Goal: Book appointment/travel/reservation

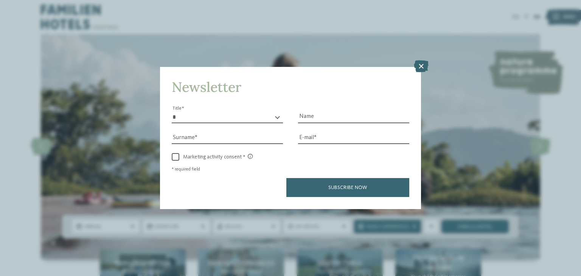
click at [423, 64] on icon at bounding box center [421, 66] width 15 height 12
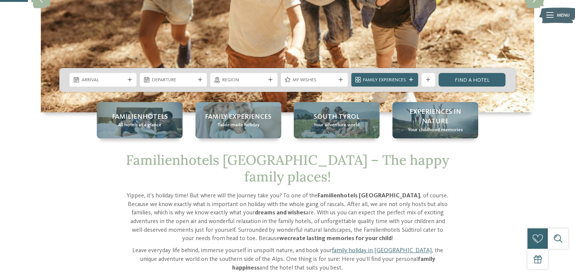
scroll to position [151, 0]
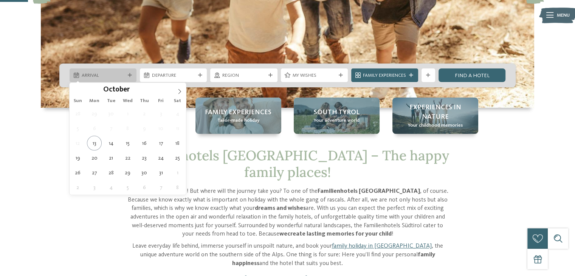
click at [101, 74] on span "Arrival" at bounding box center [103, 75] width 43 height 7
click at [179, 91] on icon at bounding box center [179, 91] width 5 height 5
type input "****"
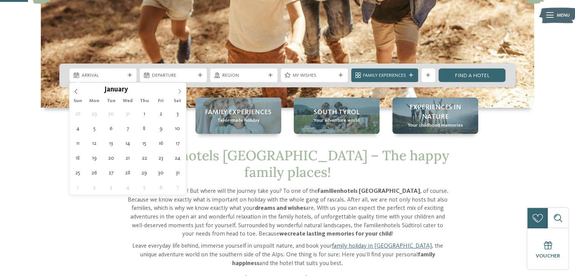
click at [179, 91] on icon at bounding box center [179, 91] width 5 height 5
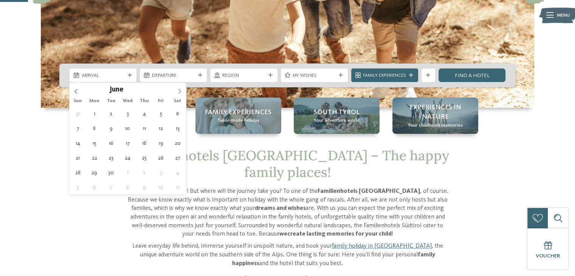
click at [179, 91] on icon at bounding box center [179, 91] width 5 height 5
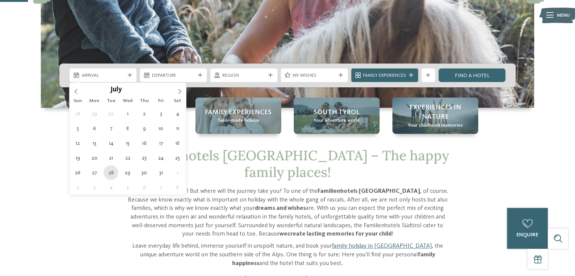
type div "[DATE]"
type input "****"
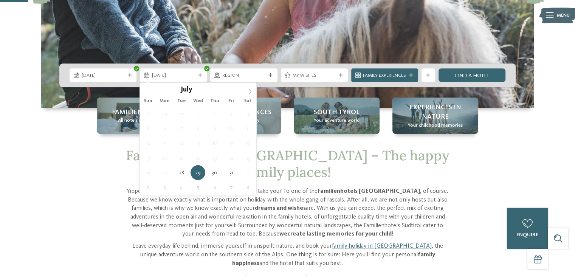
click at [251, 89] on icon at bounding box center [249, 91] width 5 height 5
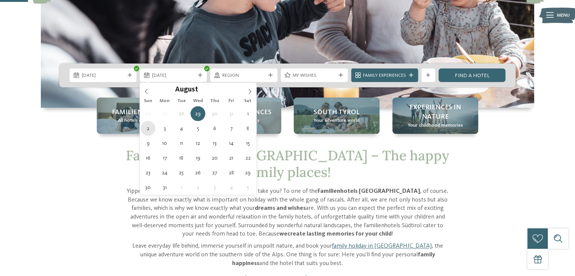
type div "[DATE]"
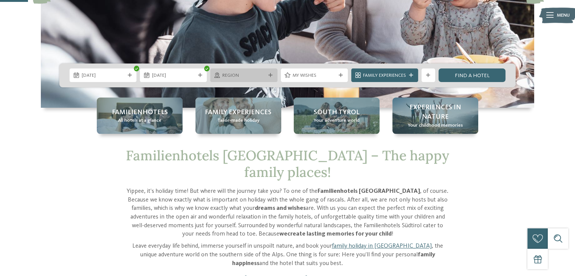
click at [240, 73] on span "Region" at bounding box center [243, 75] width 43 height 7
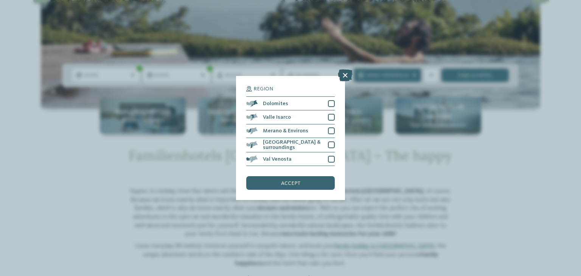
click at [343, 76] on icon at bounding box center [345, 75] width 15 height 12
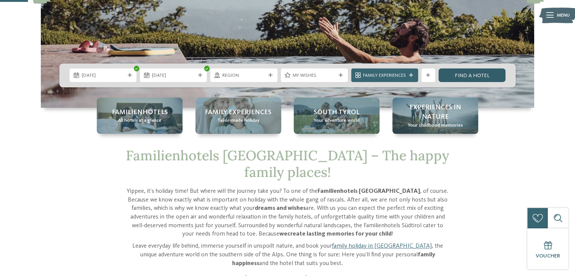
click at [462, 74] on link "Find a hotel" at bounding box center [472, 75] width 67 height 14
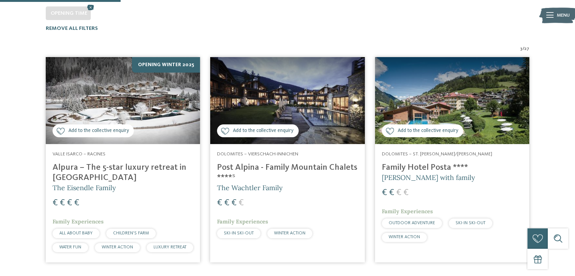
scroll to position [126, 0]
